Goal: Information Seeking & Learning: Find specific fact

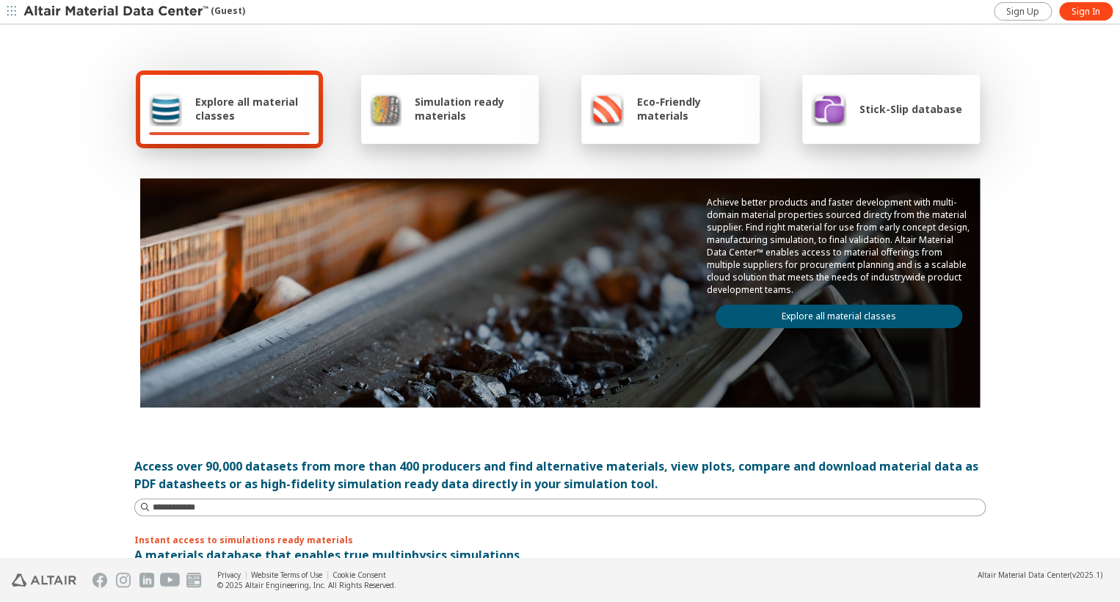
drag, startPoint x: 1077, startPoint y: 14, endPoint x: 999, endPoint y: 48, distance: 84.8
click at [1076, 14] on span "Sign In" at bounding box center [1085, 12] width 29 height 12
click at [768, 307] on link "Explore all material classes" at bounding box center [838, 315] width 247 height 23
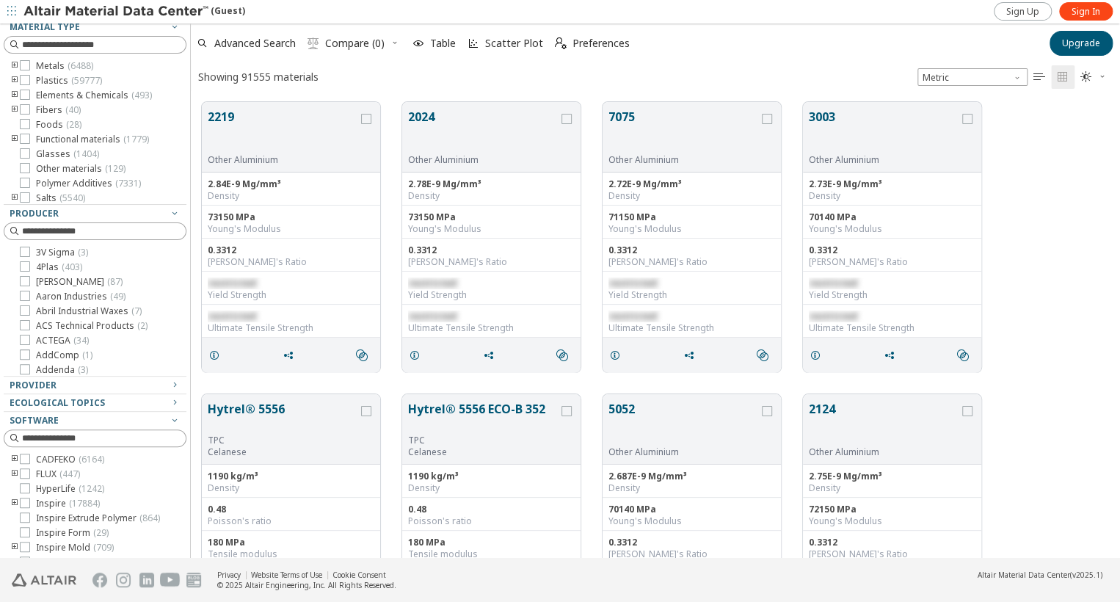
scroll to position [160, 0]
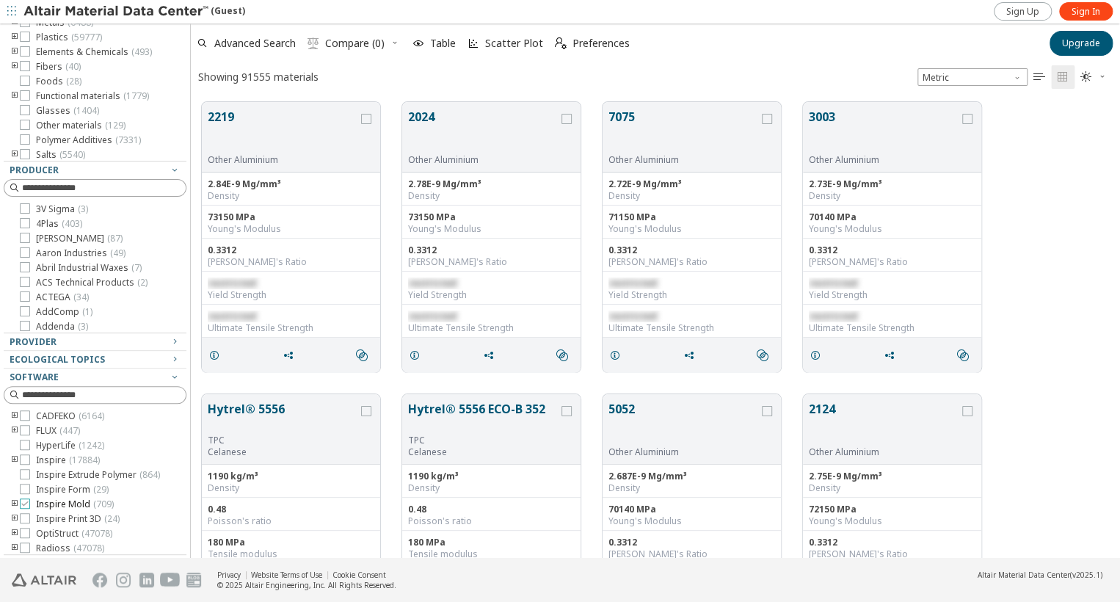
click at [28, 508] on icon at bounding box center [25, 503] width 10 height 10
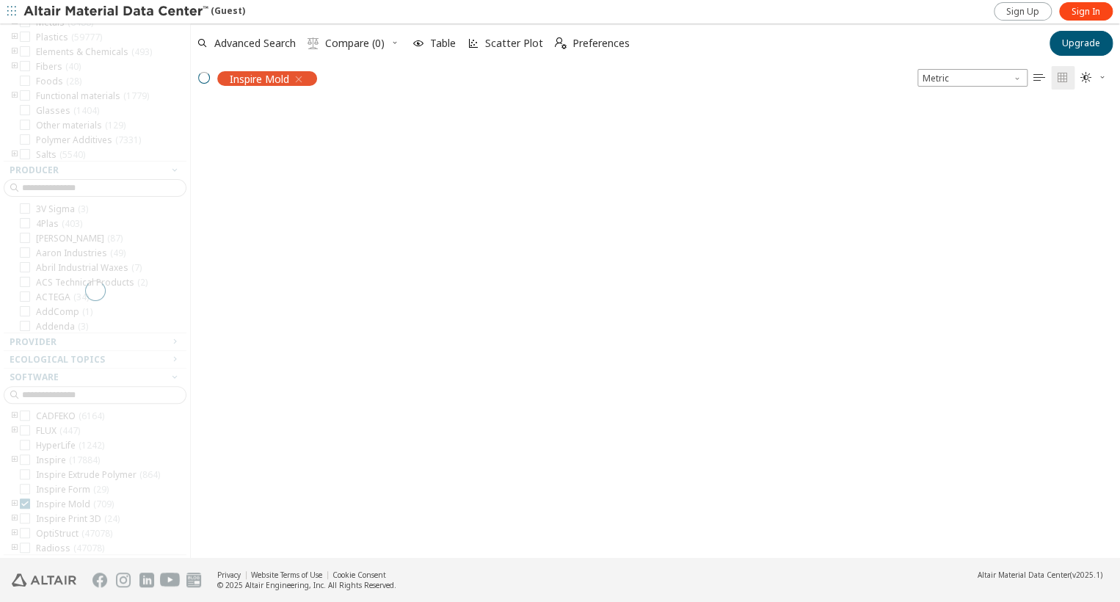
scroll to position [41, 0]
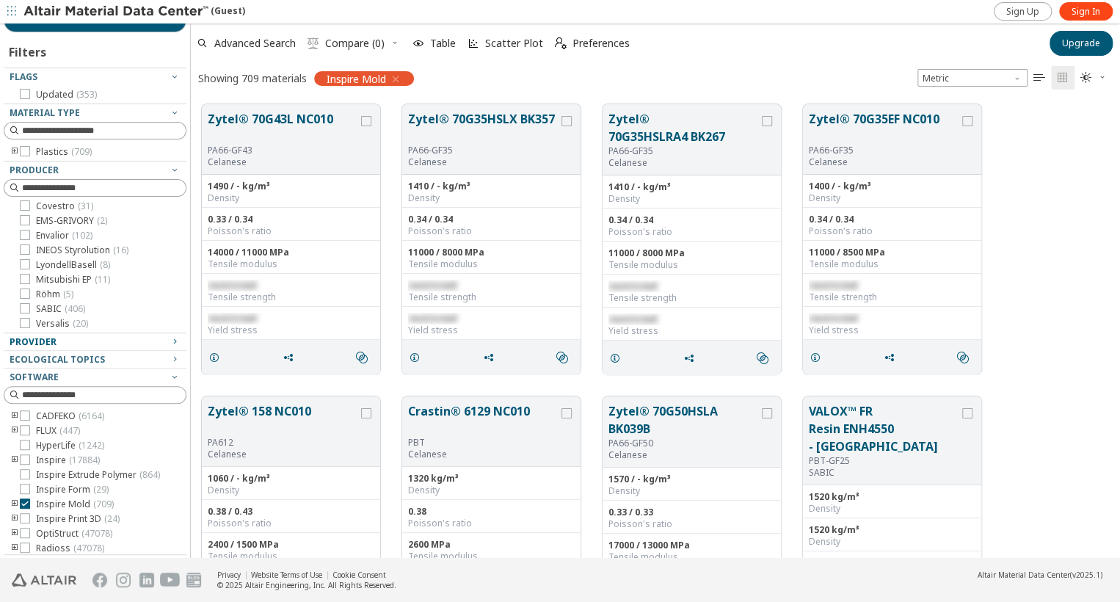
click at [112, 340] on div "Provider" at bounding box center [89, 342] width 159 height 12
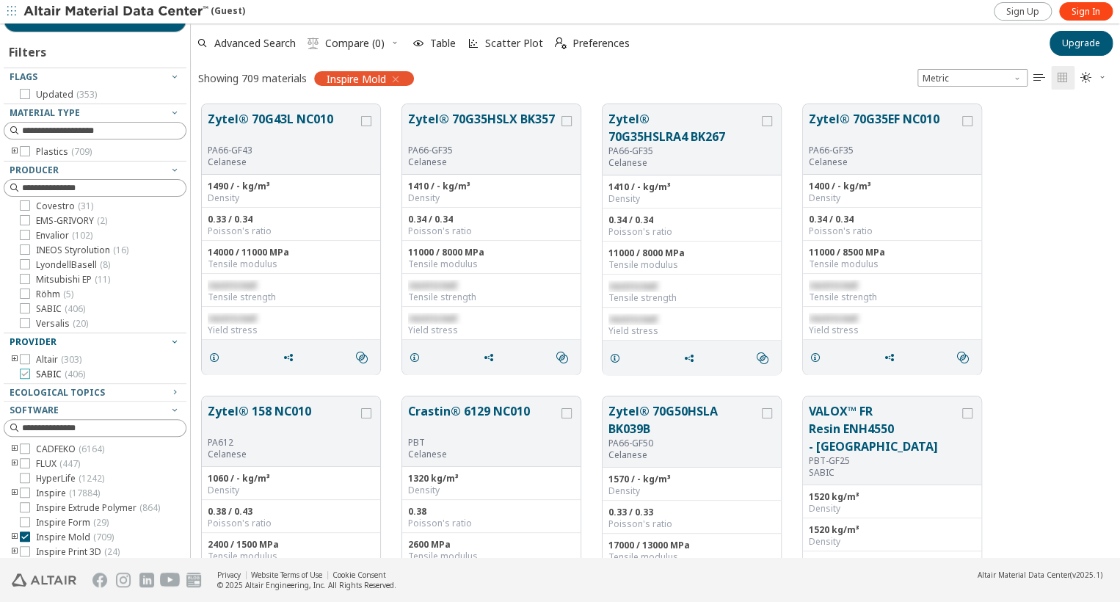
click at [28, 373] on icon at bounding box center [25, 373] width 10 height 10
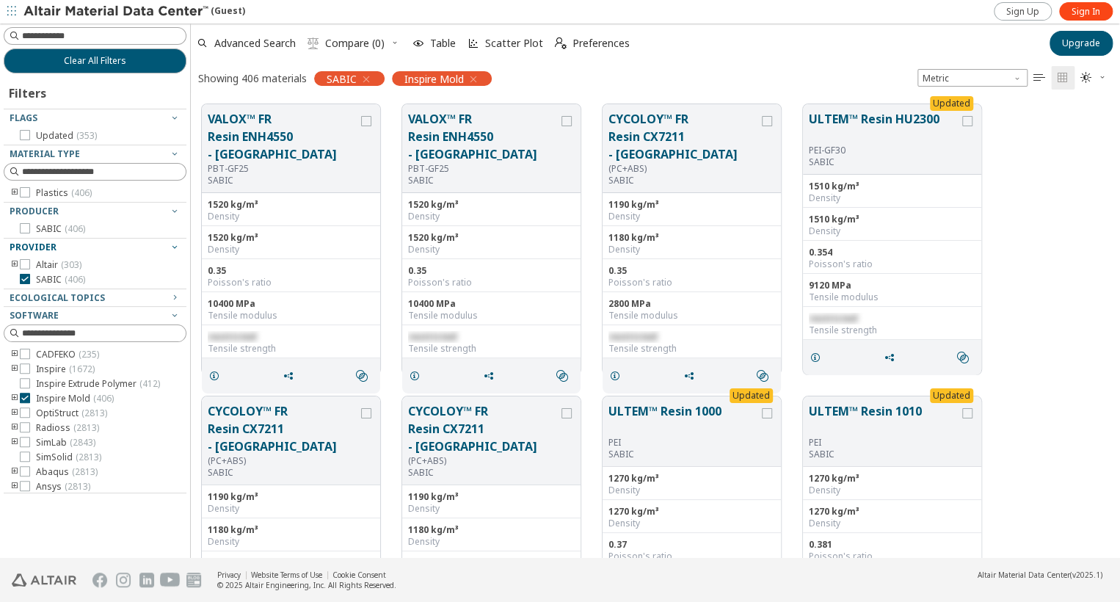
click at [363, 81] on icon "button" at bounding box center [366, 79] width 12 height 12
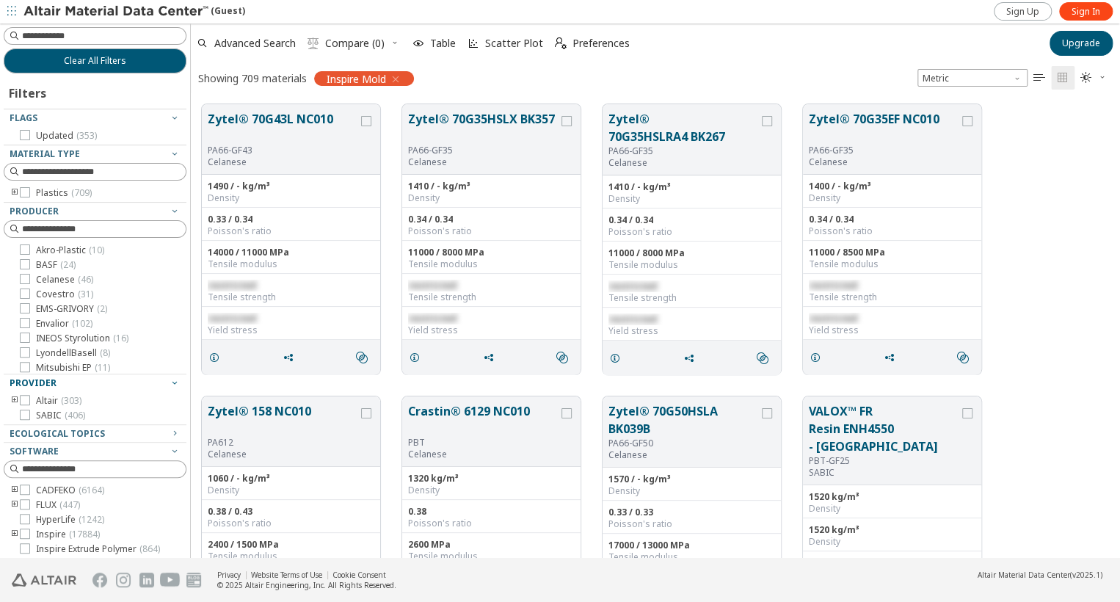
click at [399, 76] on icon "button" at bounding box center [396, 79] width 12 height 12
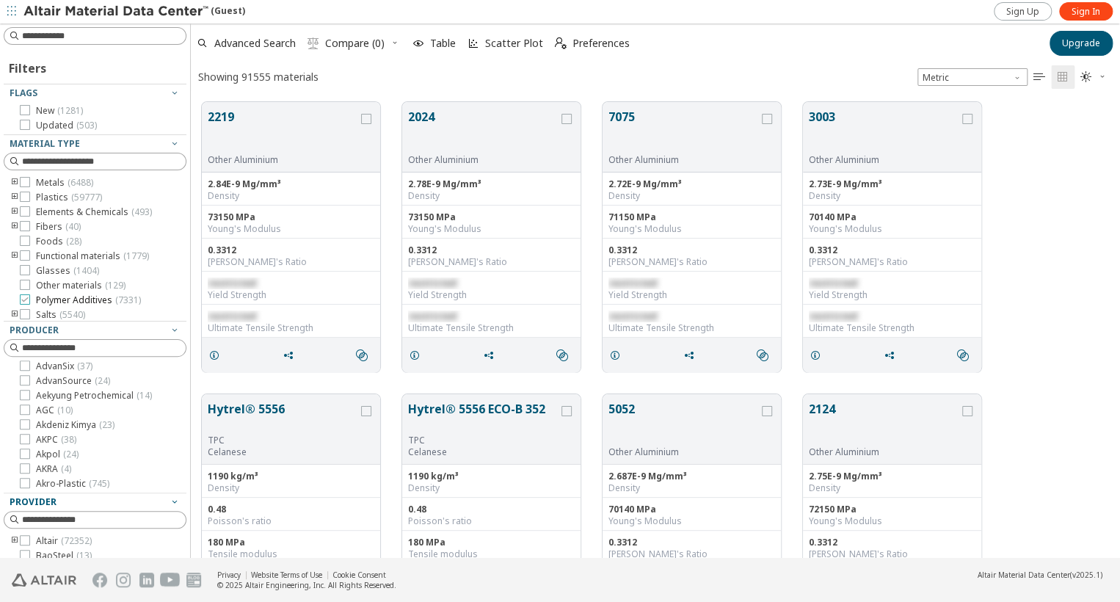
scroll to position [18, 0]
click at [76, 35] on input at bounding box center [104, 36] width 164 height 15
type input "*"
type input "****"
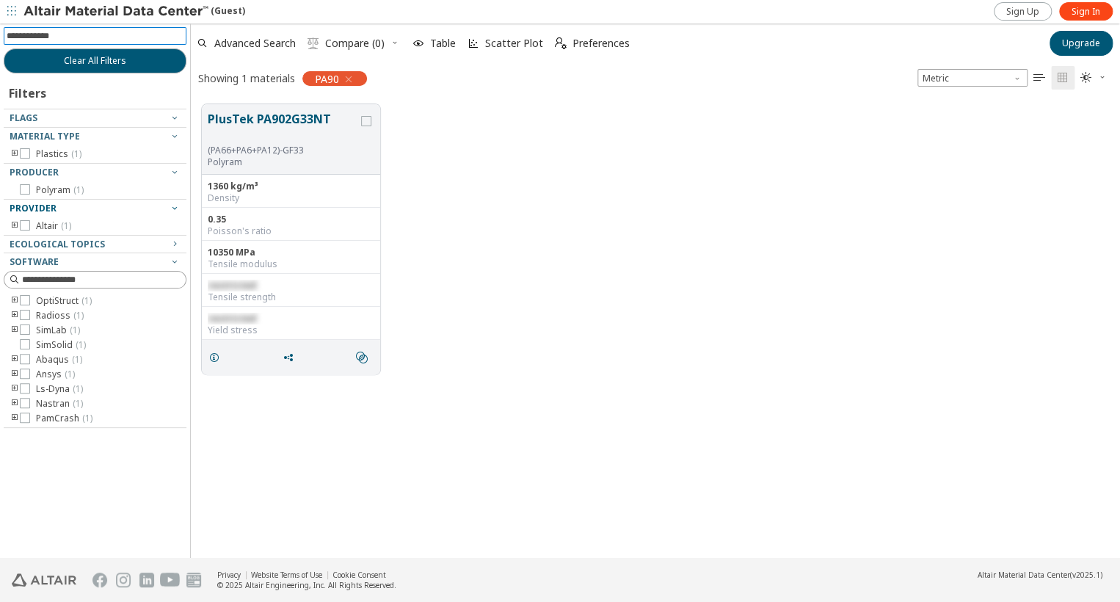
click at [349, 79] on icon "button" at bounding box center [349, 79] width 12 height 12
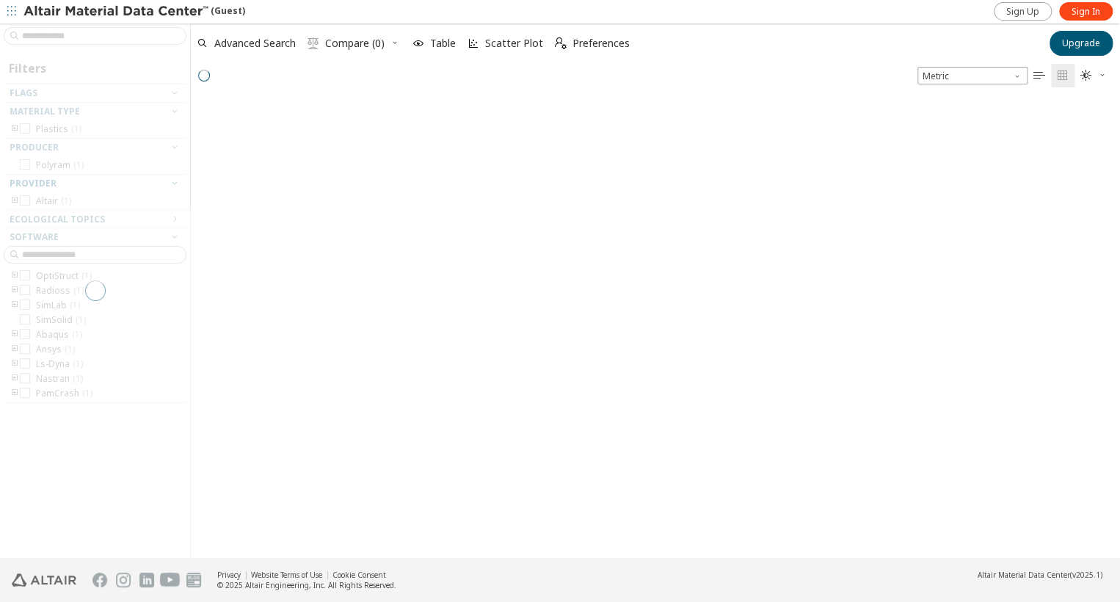
scroll to position [457, 916]
click at [54, 35] on div at bounding box center [95, 290] width 190 height 534
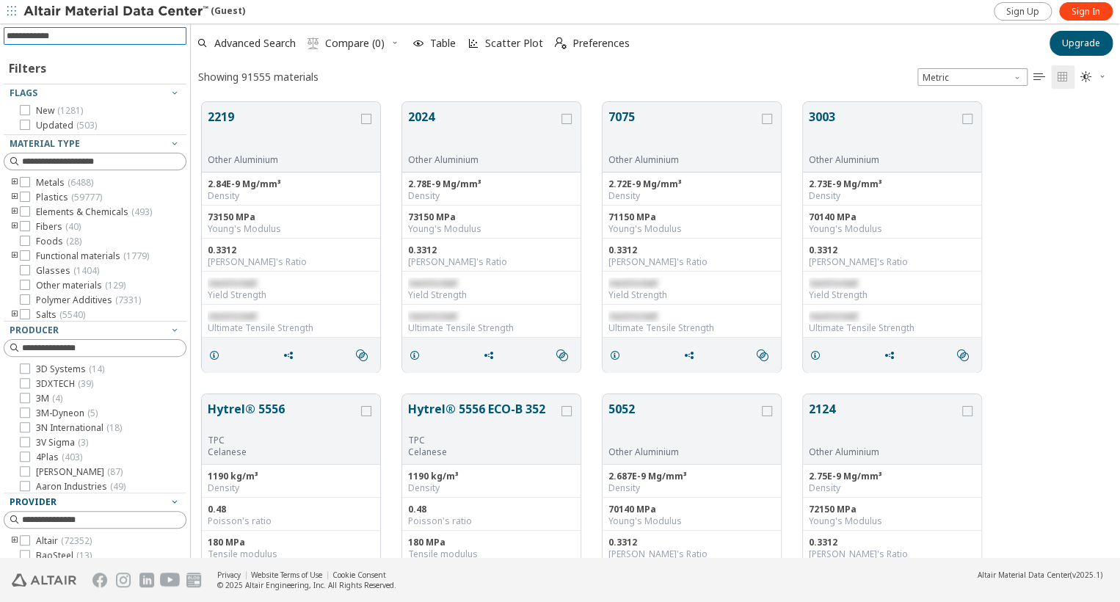
click at [54, 35] on input at bounding box center [97, 36] width 180 height 16
type input "****"
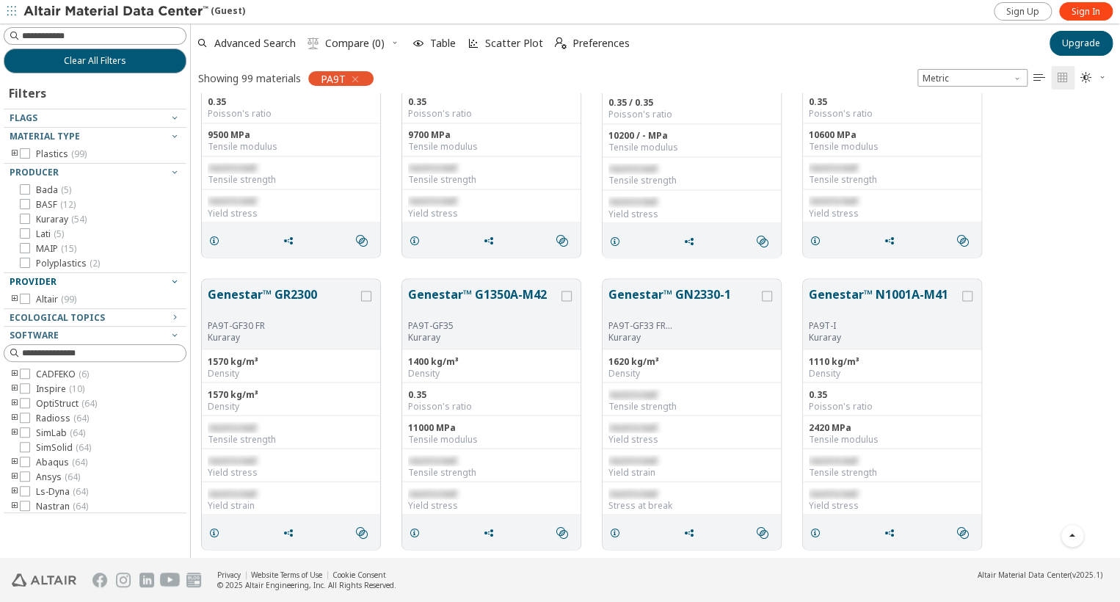
scroll to position [1321, 0]
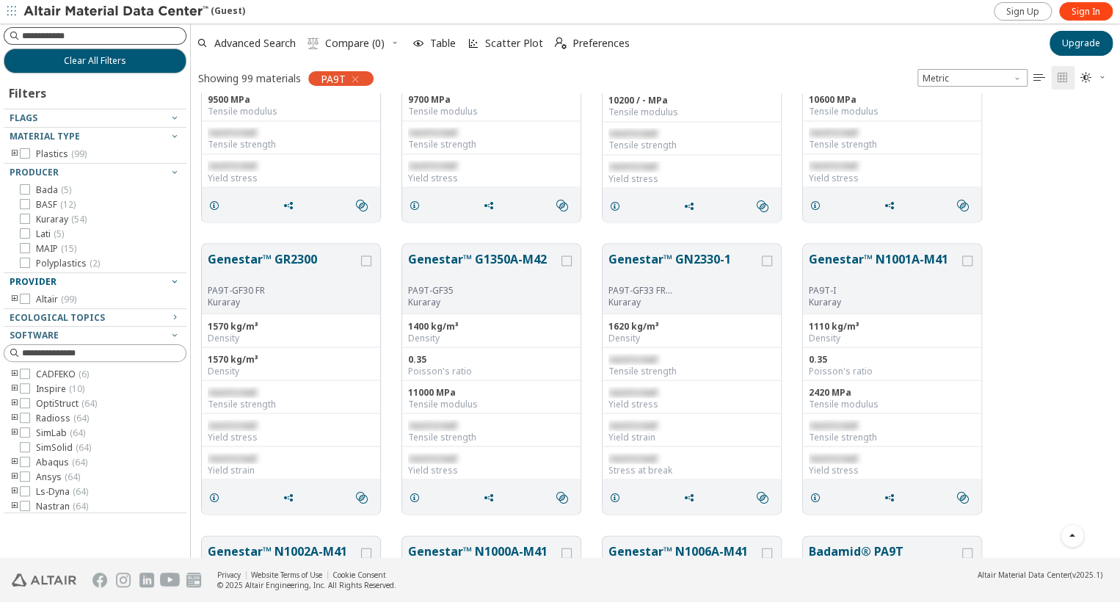
click at [90, 36] on input at bounding box center [104, 36] width 164 height 15
type input "******"
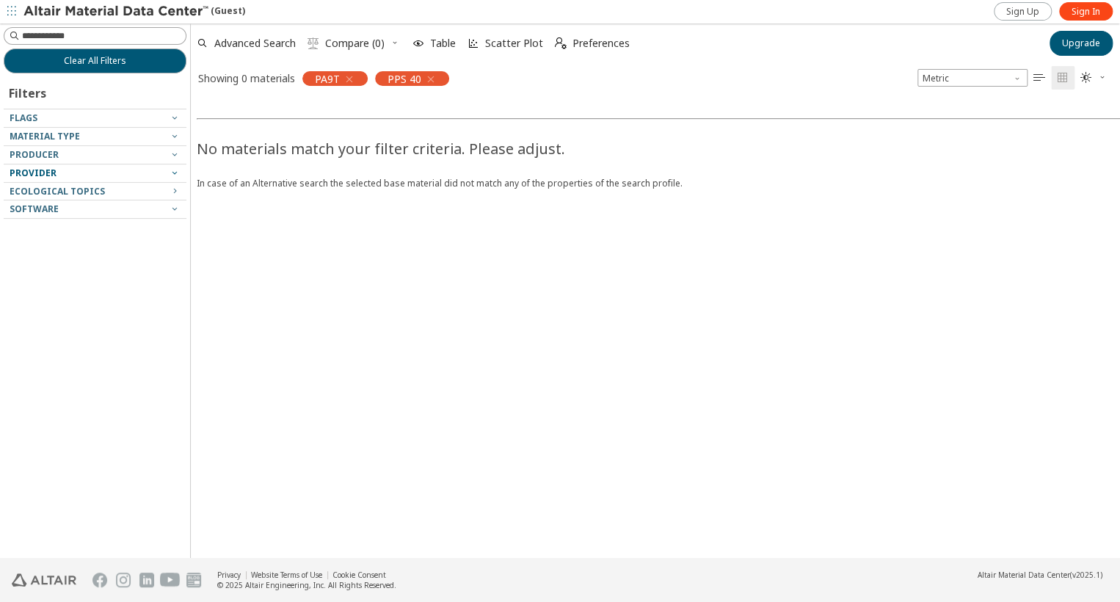
click at [351, 76] on icon "button" at bounding box center [349, 79] width 12 height 12
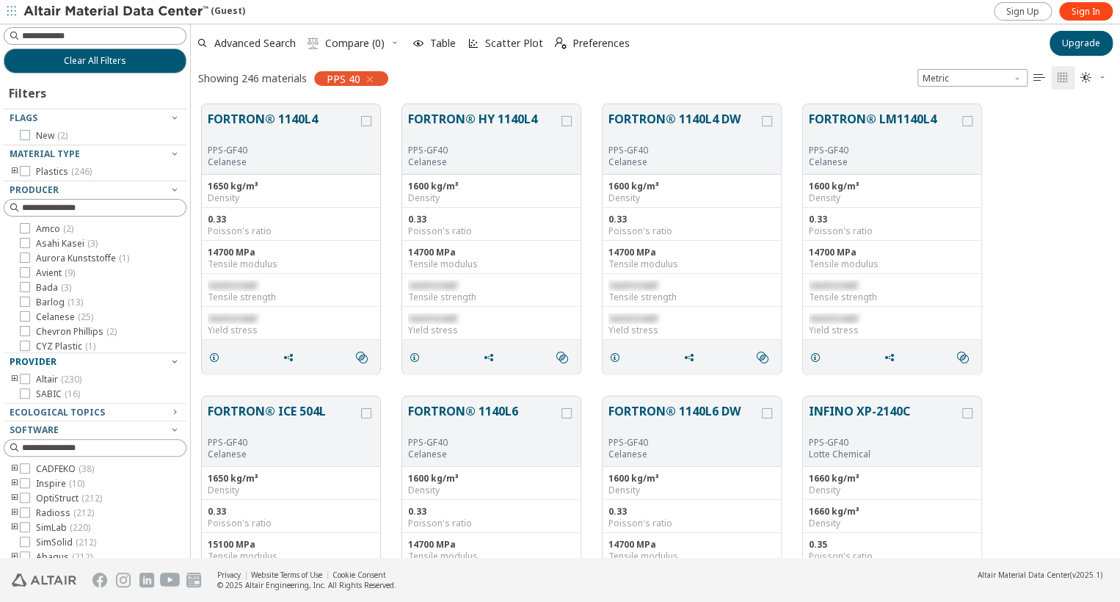
scroll to position [453, 916]
drag, startPoint x: 368, startPoint y: 79, endPoint x: 334, endPoint y: 79, distance: 34.5
click at [368, 79] on icon "button" at bounding box center [370, 79] width 12 height 12
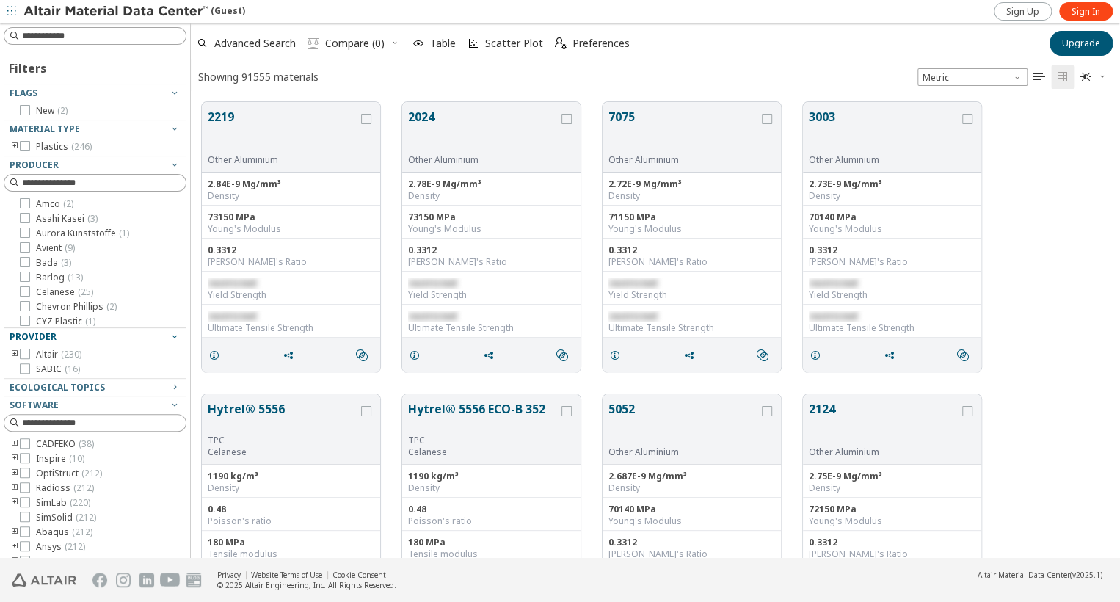
scroll to position [13, 13]
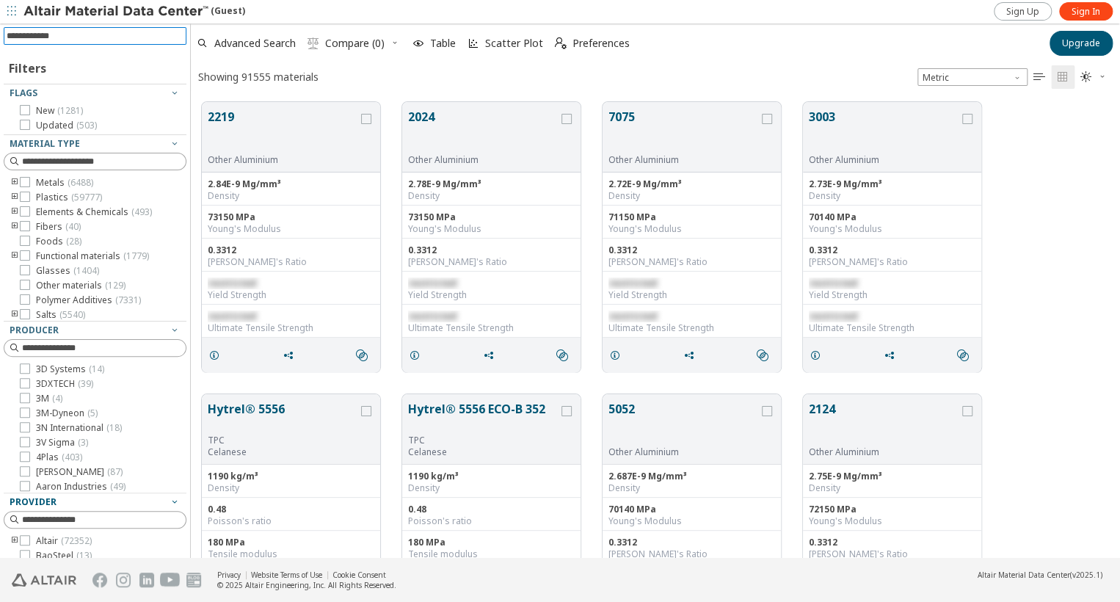
click at [70, 34] on input at bounding box center [97, 36] width 180 height 16
type input "******"
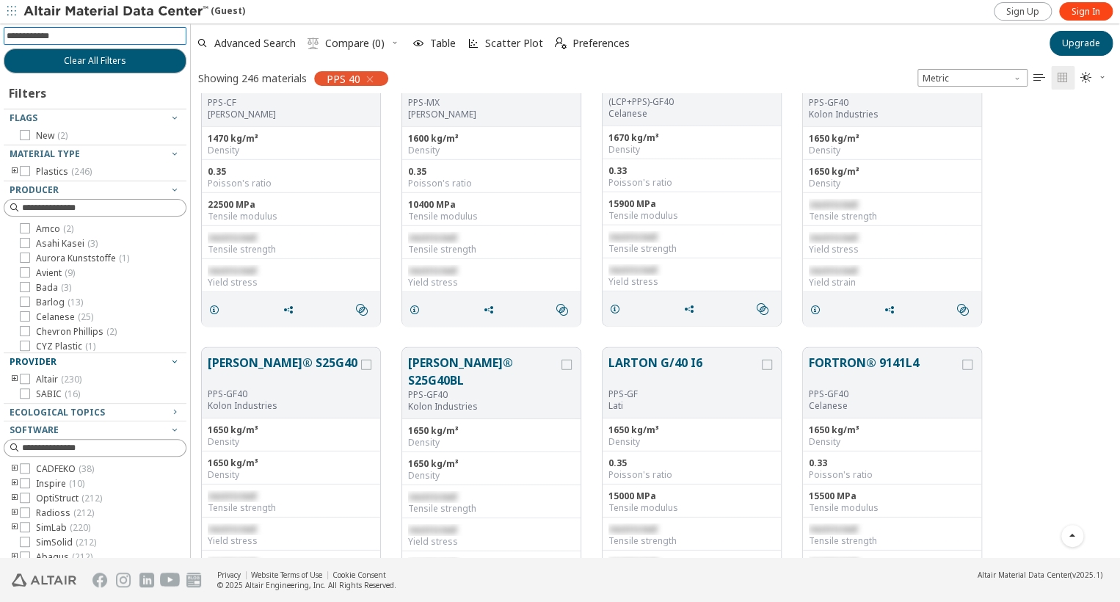
scroll to position [2201, 0]
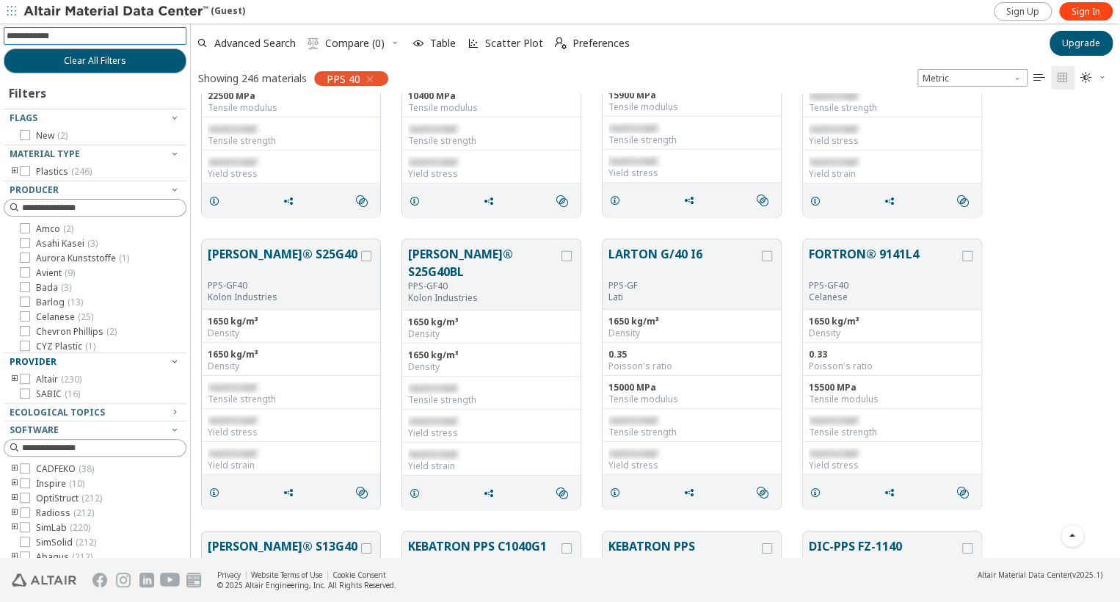
click at [40, 37] on input at bounding box center [97, 36] width 180 height 16
type input "*****"
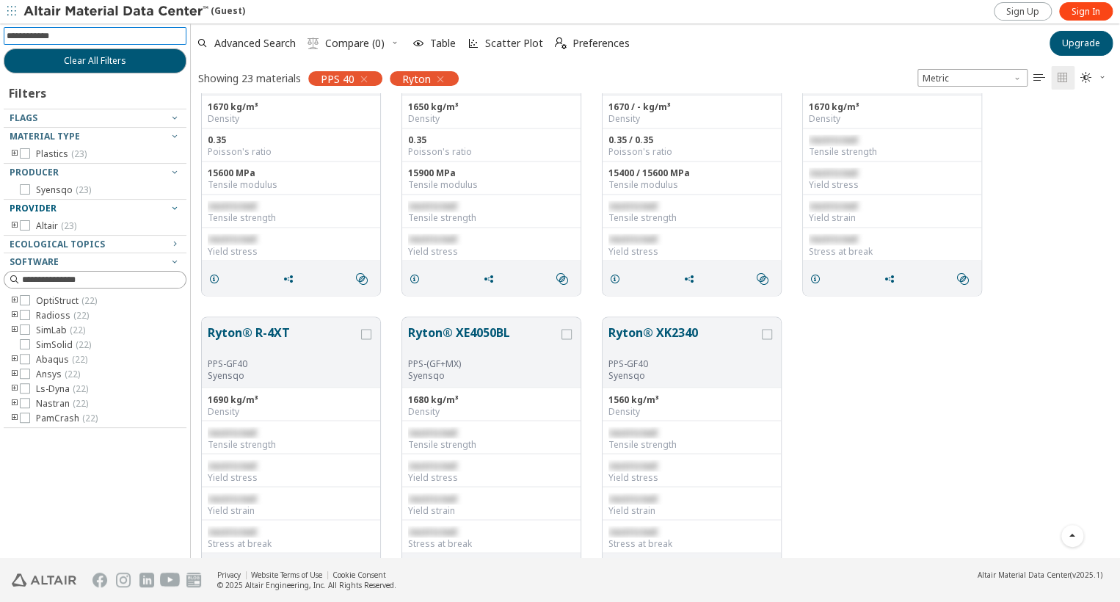
scroll to position [1286, 0]
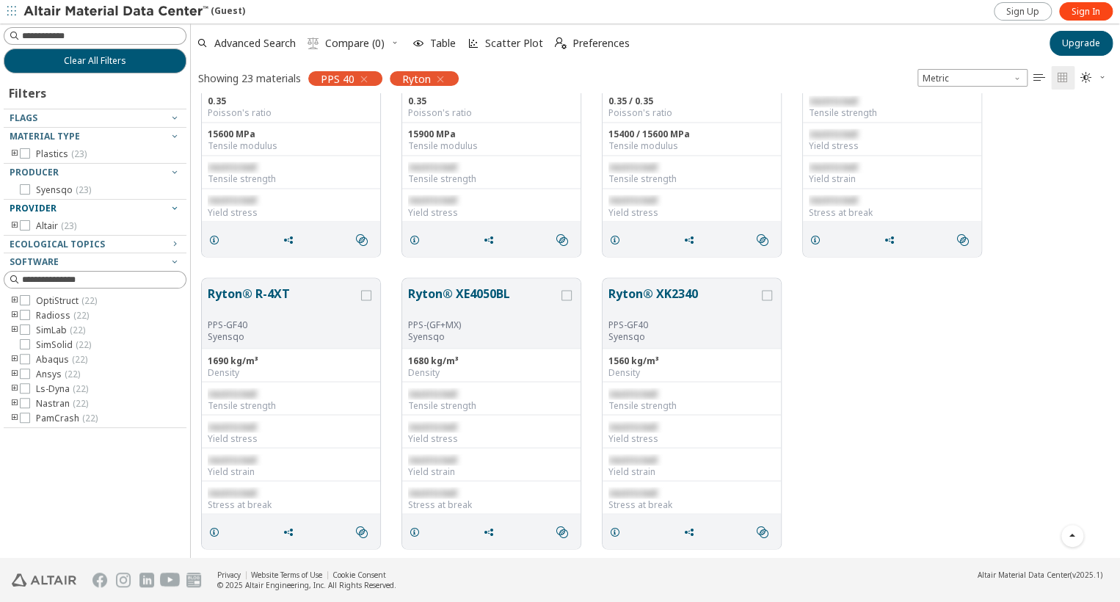
click at [360, 77] on icon "button" at bounding box center [364, 79] width 12 height 12
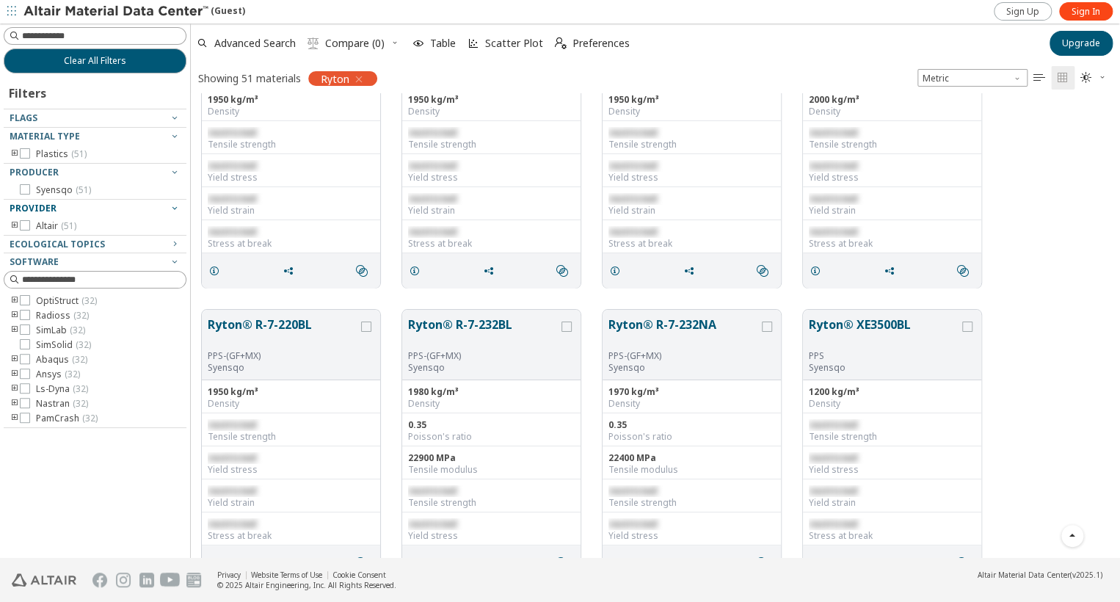
scroll to position [2788, 0]
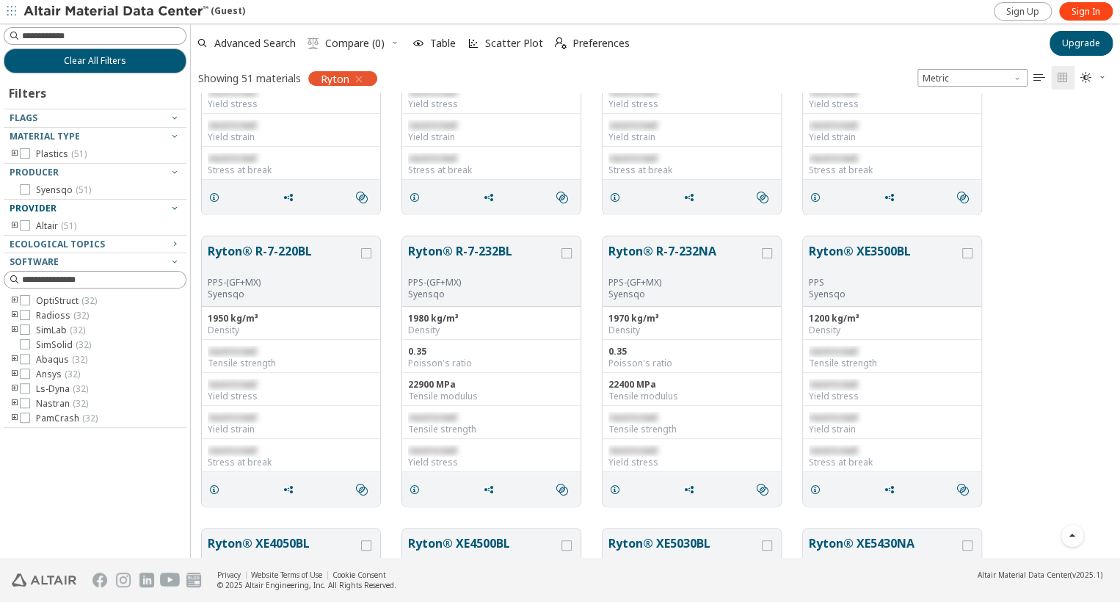
click at [360, 78] on icon "button" at bounding box center [359, 79] width 12 height 12
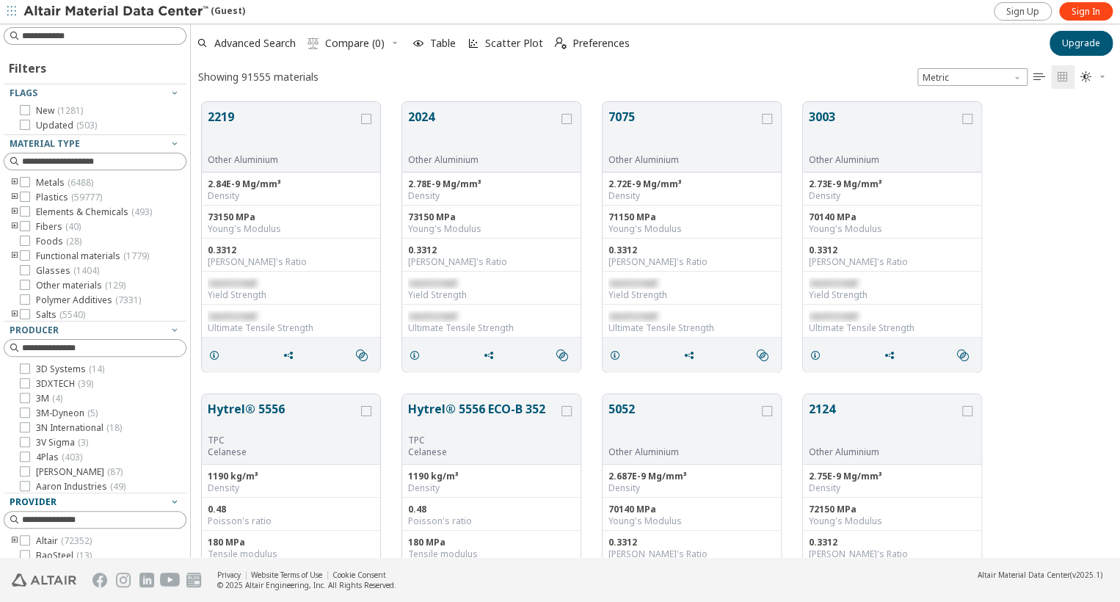
scroll to position [13, 13]
